Goal: Transaction & Acquisition: Book appointment/travel/reservation

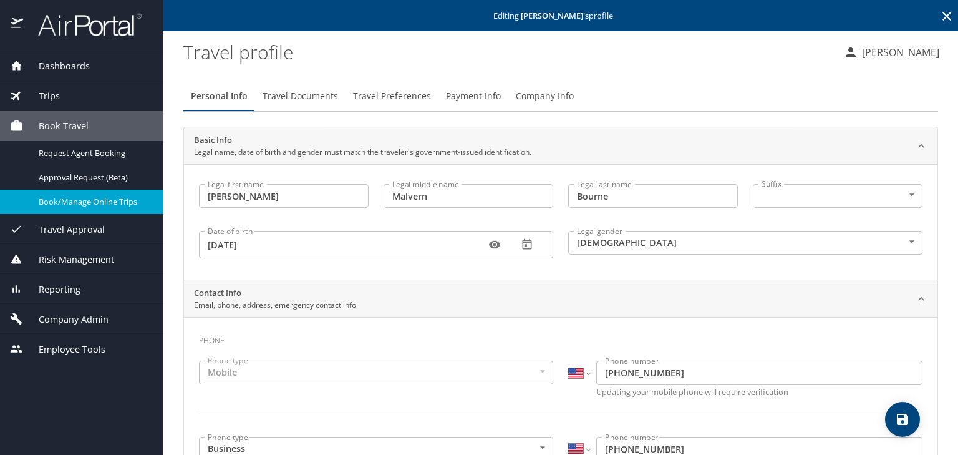
select select "US"
select select "CN"
click at [71, 200] on span "Book/Manage Online Trips" at bounding box center [94, 202] width 110 height 12
